Goal: Find specific page/section: Find specific page/section

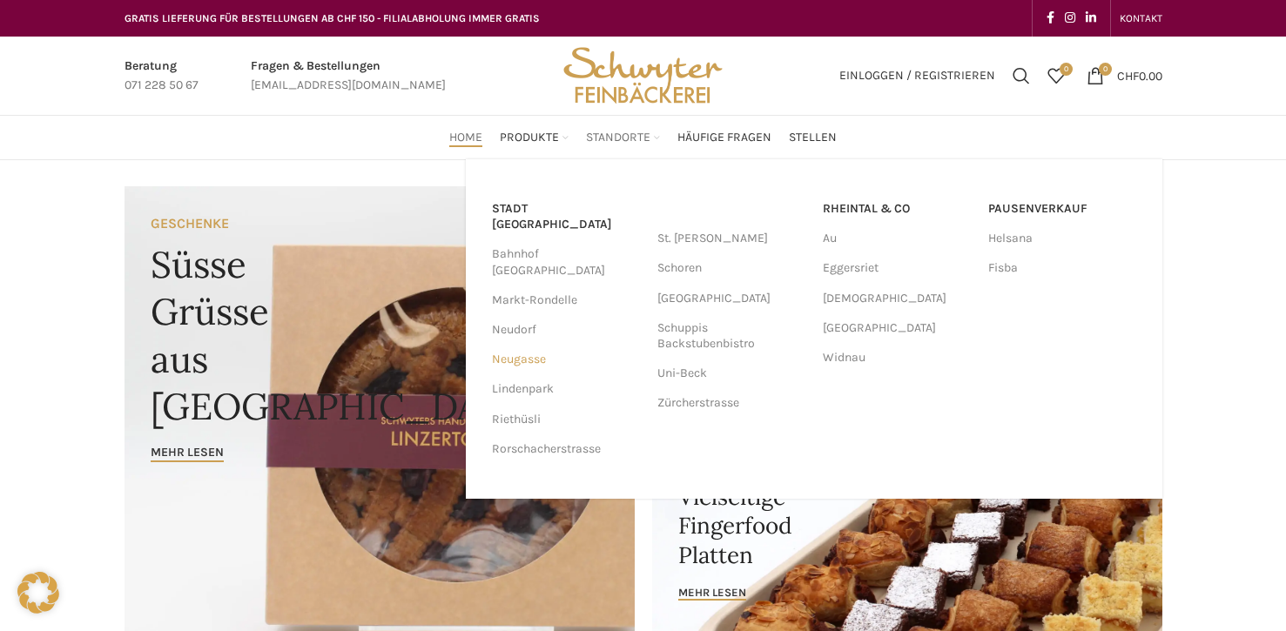
click at [533, 345] on link "Neugasse" at bounding box center [566, 360] width 148 height 30
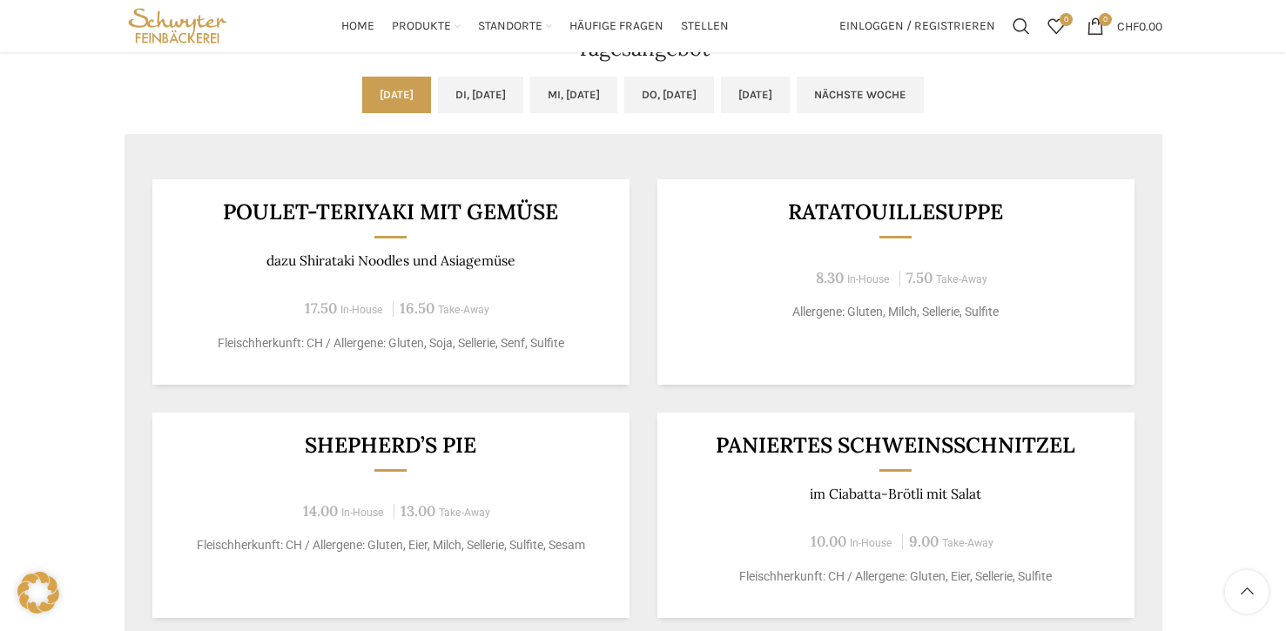
scroll to position [1449, 0]
click at [453, 91] on link "Di, [DATE]" at bounding box center [480, 95] width 85 height 37
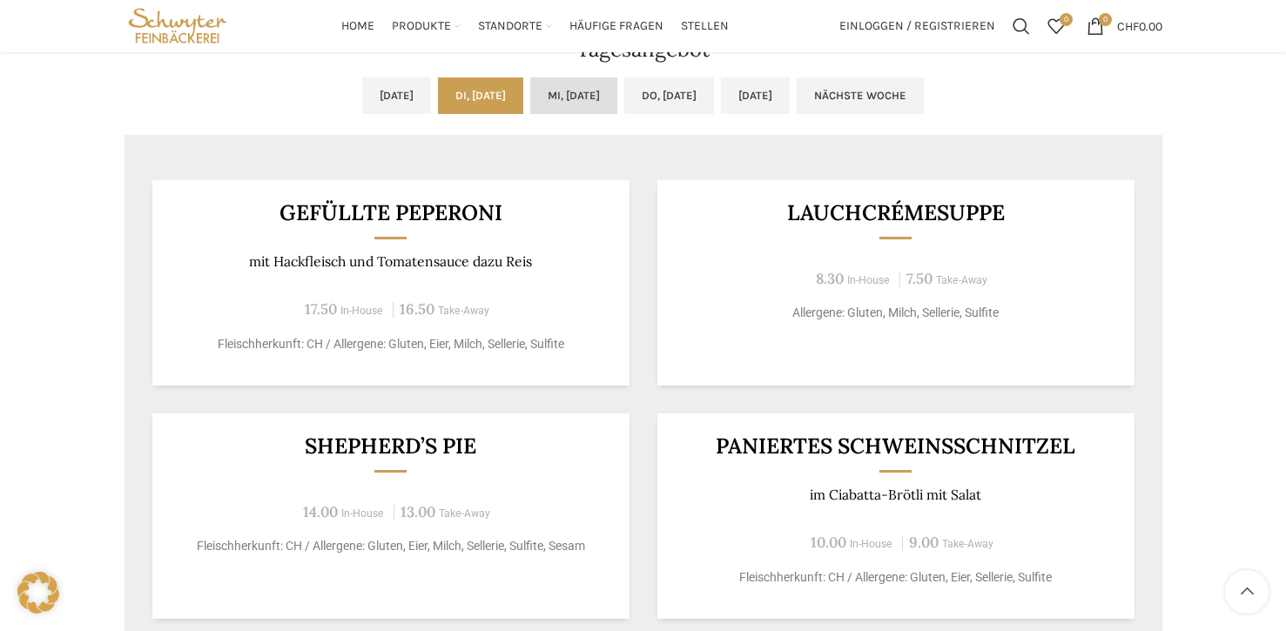
click at [559, 97] on link "Mi, [DATE]" at bounding box center [573, 95] width 87 height 37
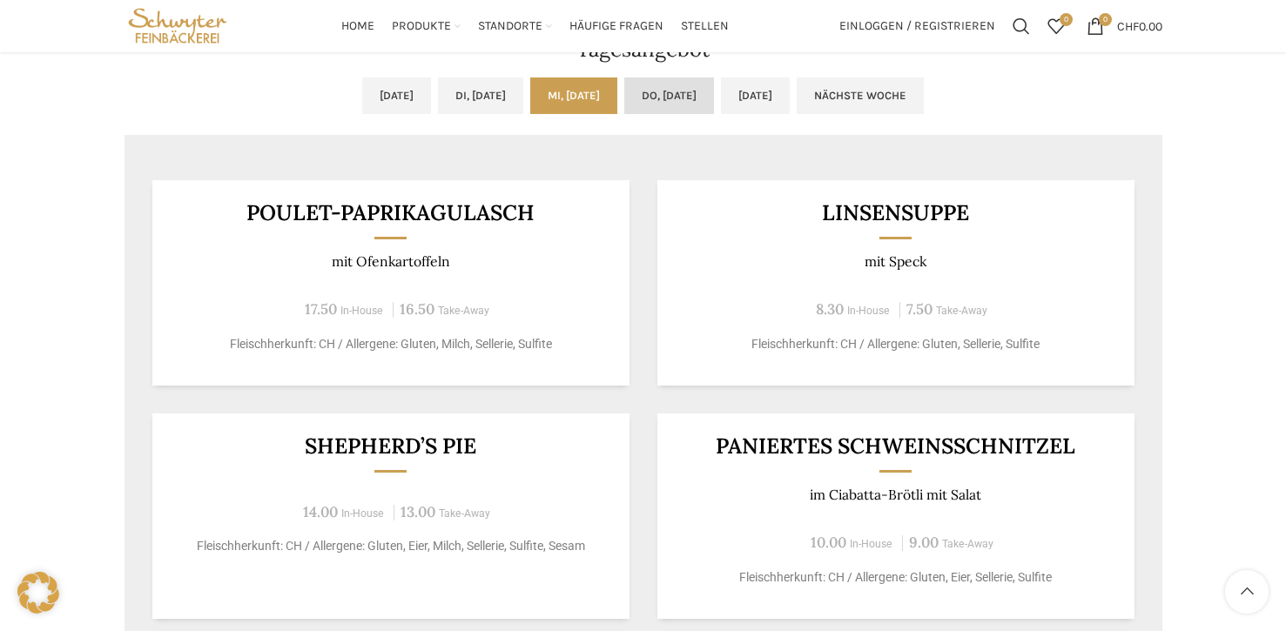
click at [646, 84] on link "Do, [DATE]" at bounding box center [669, 95] width 90 height 37
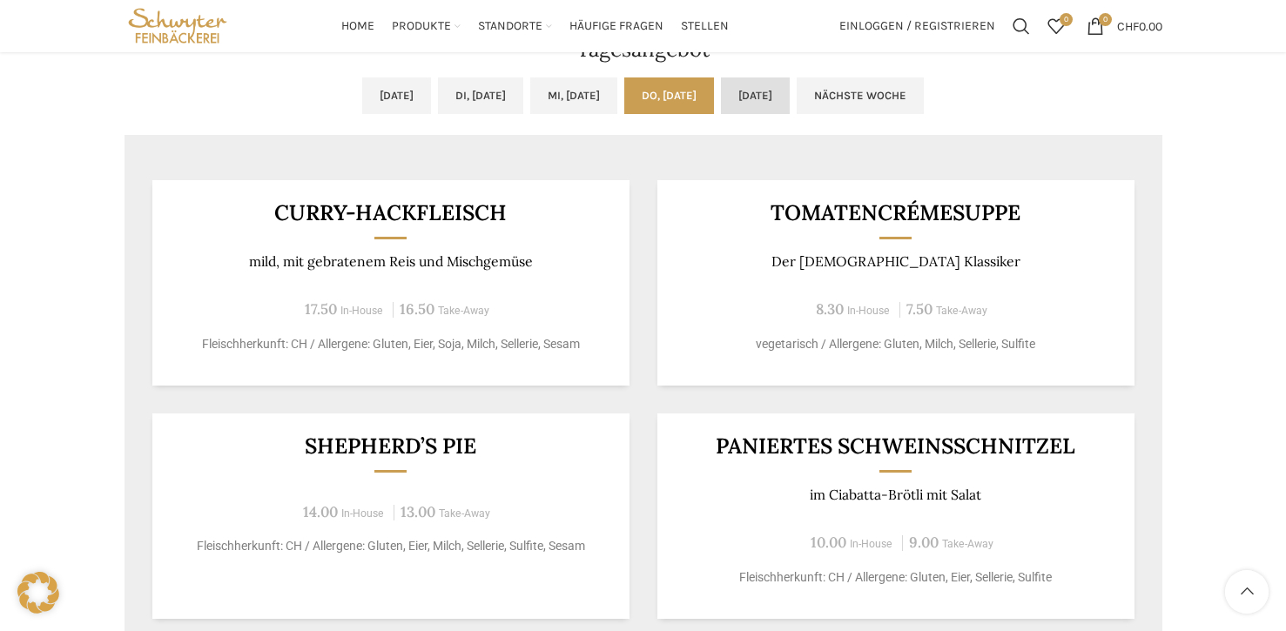
click at [790, 111] on link "[DATE]" at bounding box center [755, 95] width 69 height 37
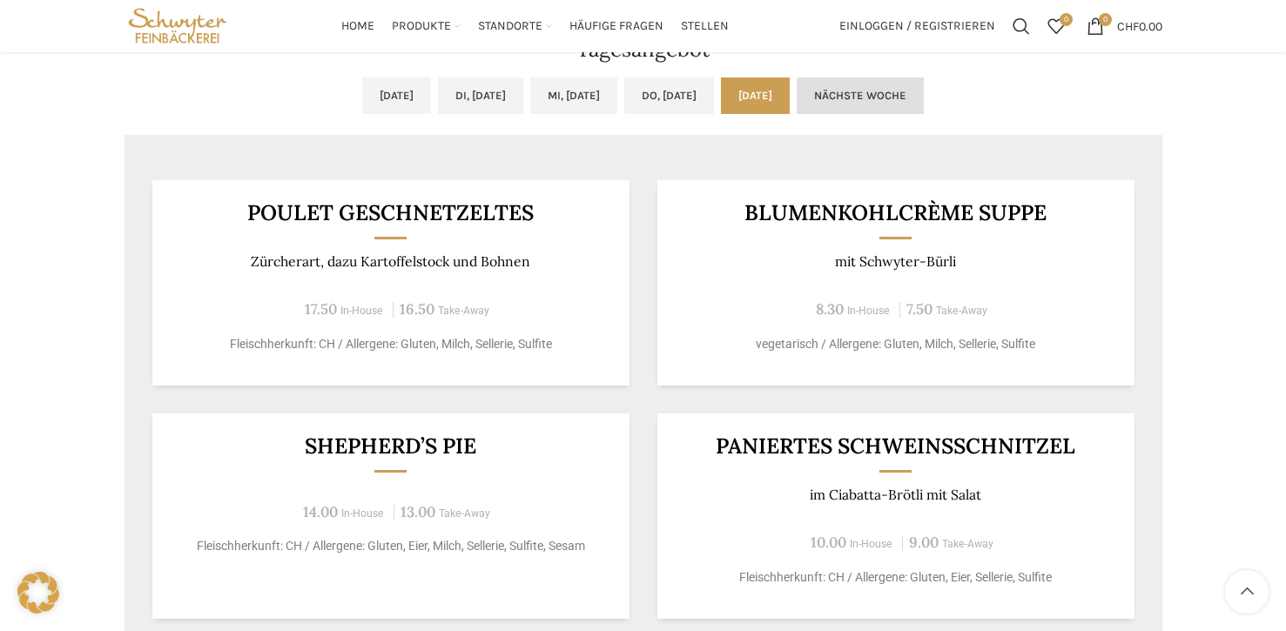
click at [909, 105] on link "Nächste Woche" at bounding box center [860, 95] width 127 height 37
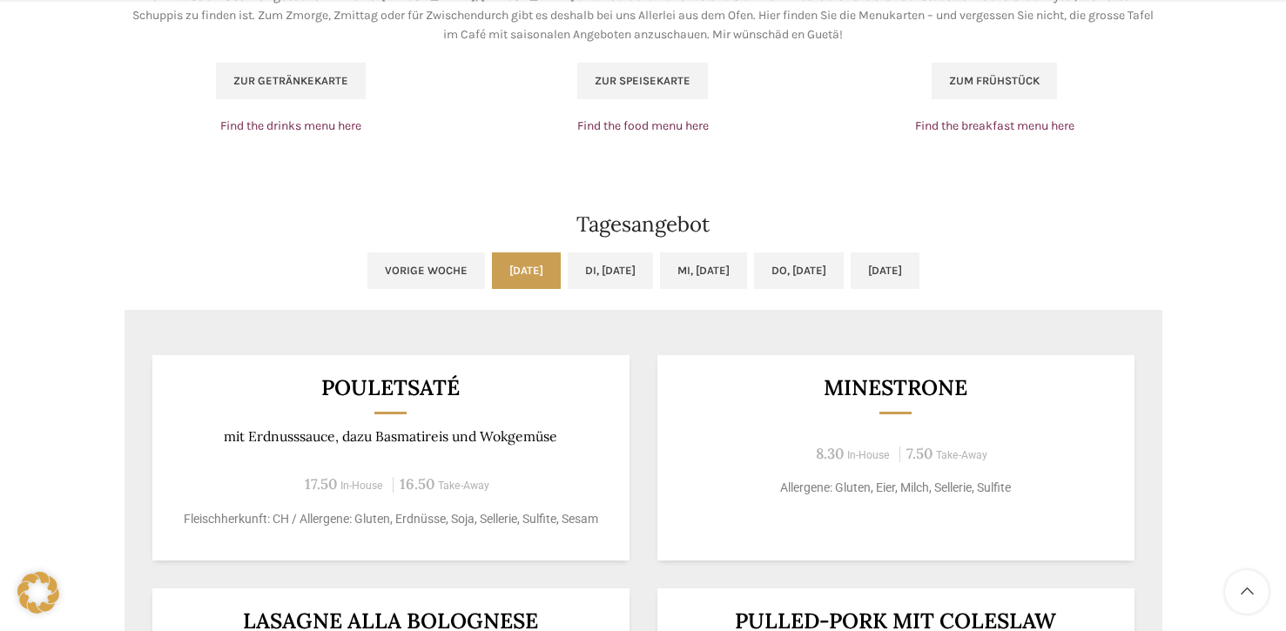
scroll to position [1277, 0]
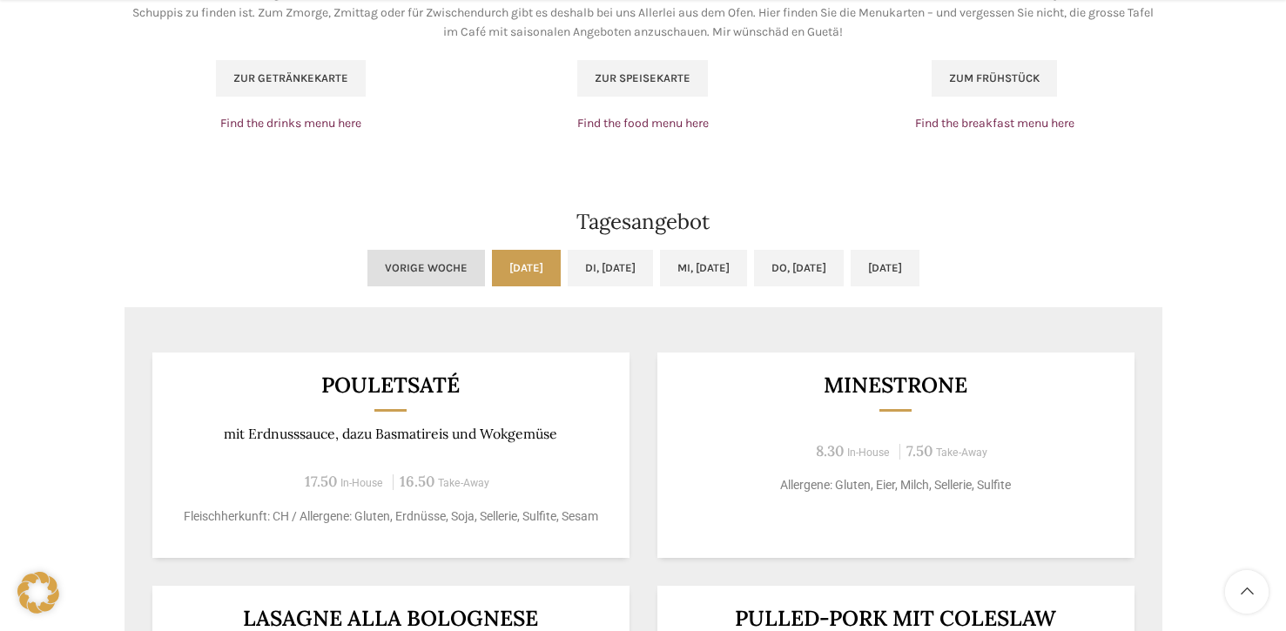
click at [367, 269] on link "Vorige Woche" at bounding box center [426, 268] width 118 height 37
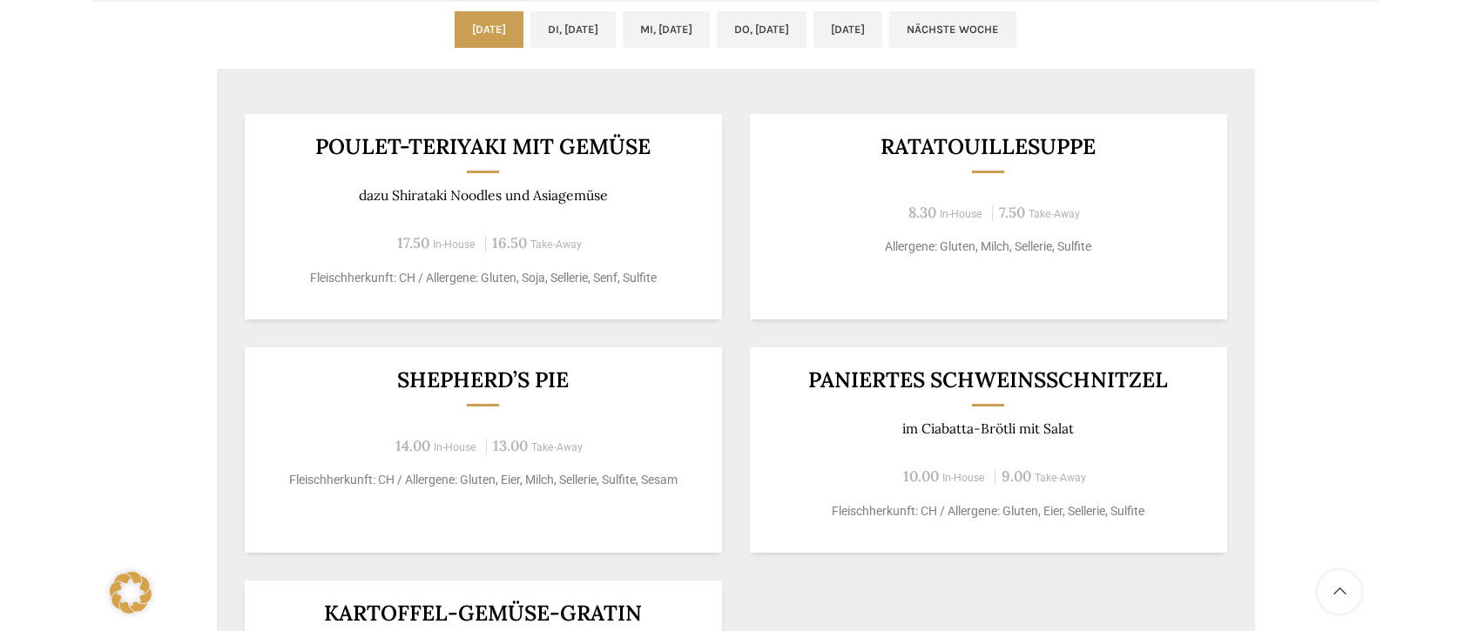
scroll to position [1595, 0]
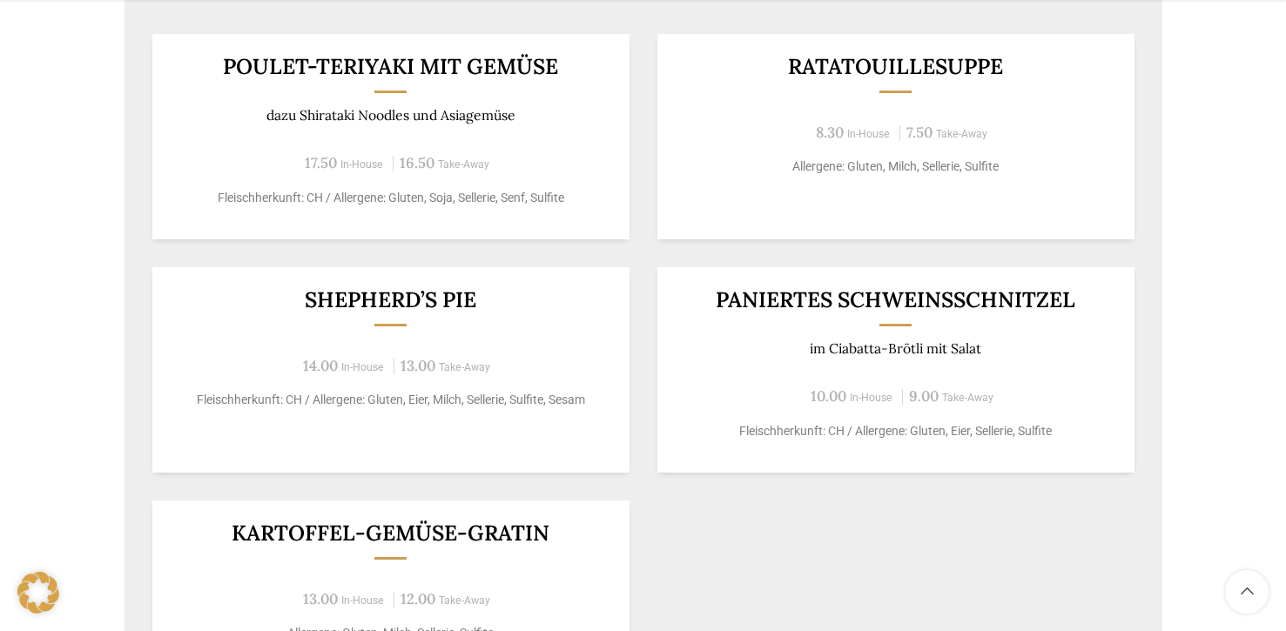
click at [392, 330] on div "Shepherd’s Pie 14.00 In-House 13.00 Take-Away Fleischherkunft: CH / Allergene: …" at bounding box center [390, 370] width 477 height 206
click at [394, 301] on h3 "Shepherd’s Pie" at bounding box center [390, 300] width 435 height 22
click at [408, 394] on p "Fleischherkunft: CH / Allergene: Gluten, Eier, Milch, Sellerie, Sulfite, Sesam" at bounding box center [390, 400] width 435 height 18
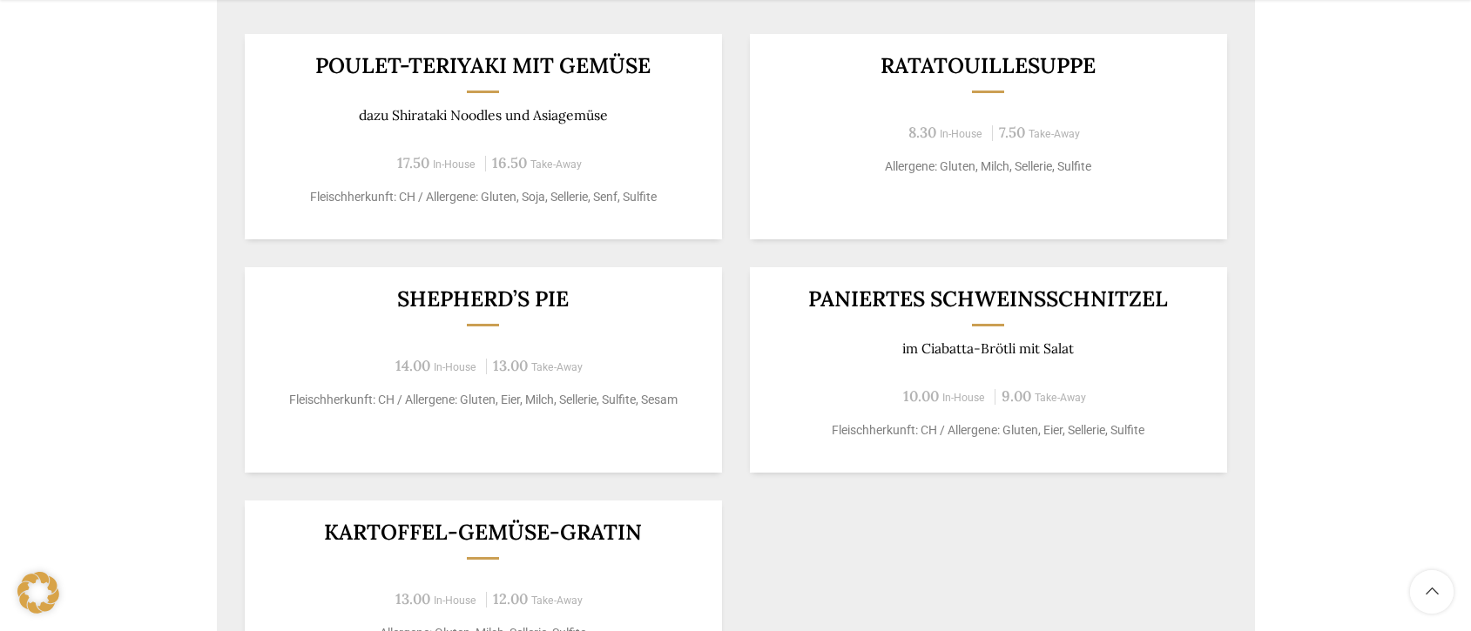
scroll to position [1600, 0]
